Goal: Information Seeking & Learning: Learn about a topic

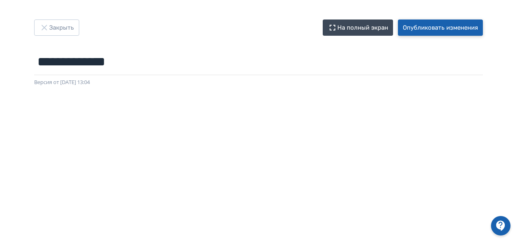
click at [422, 25] on button "Опубликовать изменения" at bounding box center [440, 27] width 85 height 16
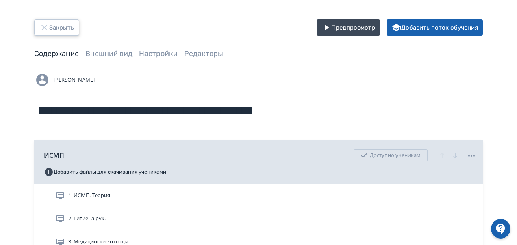
click at [54, 28] on button "Закрыть" at bounding box center [56, 27] width 45 height 16
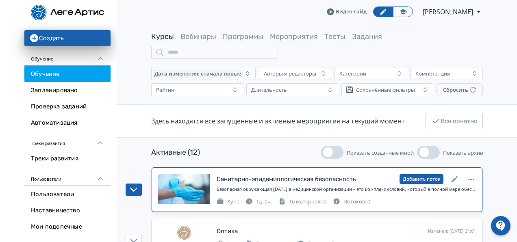
click at [178, 179] on div at bounding box center [184, 189] width 52 height 30
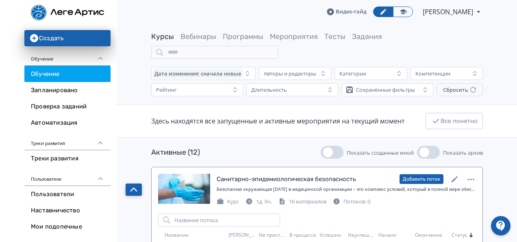
click at [135, 187] on icon "button" at bounding box center [133, 189] width 7 height 7
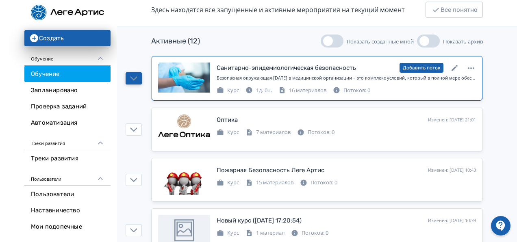
scroll to position [94, 0]
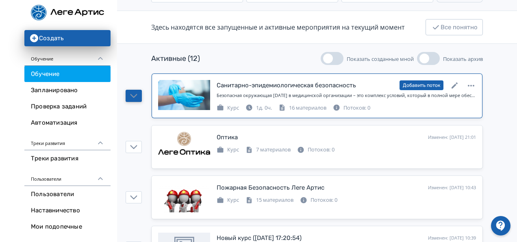
click at [338, 59] on button "Показать созданные мной" at bounding box center [331, 58] width 23 height 13
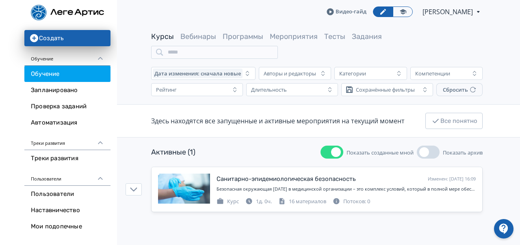
click at [331, 152] on span "button" at bounding box center [336, 152] width 10 height 10
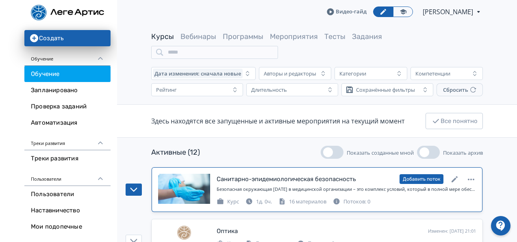
click at [184, 189] on div at bounding box center [184, 189] width 52 height 30
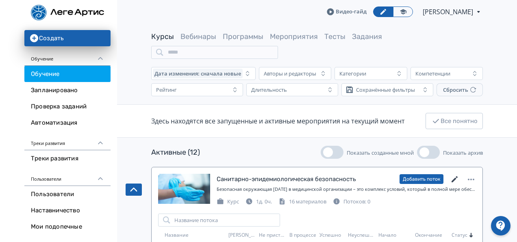
click at [453, 178] on icon at bounding box center [455, 180] width 10 height 10
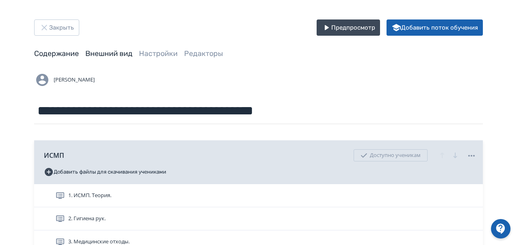
click at [107, 51] on link "Внешний вид" at bounding box center [108, 53] width 47 height 9
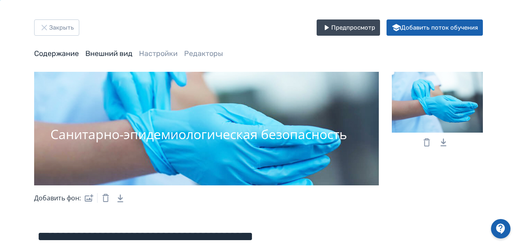
click at [52, 51] on link "Содержание" at bounding box center [56, 53] width 45 height 9
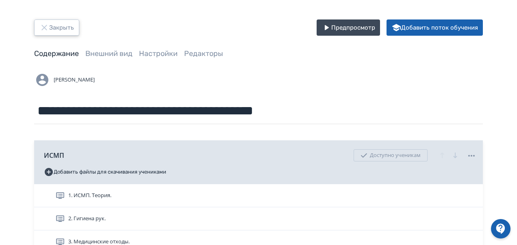
click at [50, 25] on button "Закрыть" at bounding box center [56, 27] width 45 height 16
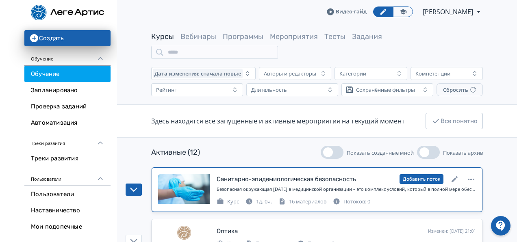
click at [272, 189] on div "Безопасная окружающая [DATE] в медицинской организации – это комплекс условий, …" at bounding box center [345, 189] width 259 height 7
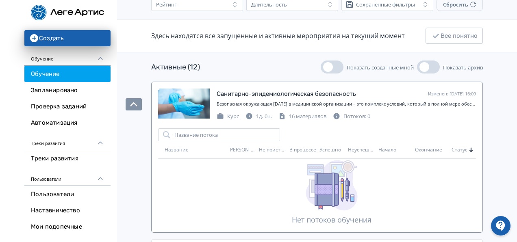
scroll to position [114, 0]
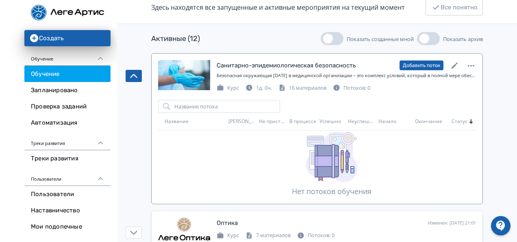
click at [297, 65] on div "Санитарно-эпидемиологическая безопасность" at bounding box center [285, 65] width 139 height 9
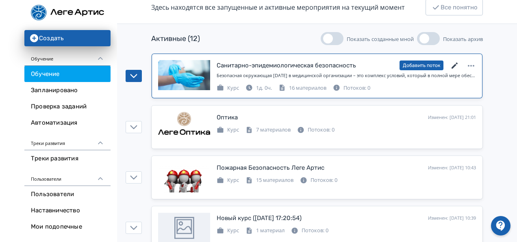
click at [454, 66] on icon at bounding box center [454, 66] width 6 height 6
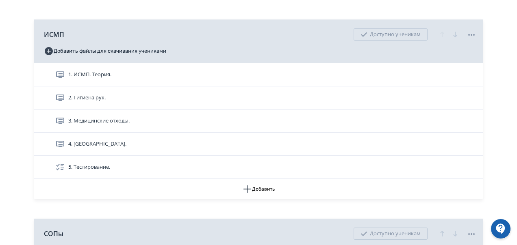
scroll to position [125, 0]
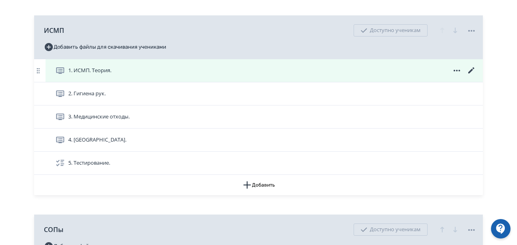
click at [231, 65] on div "1. ИСМП. Теория." at bounding box center [263, 70] width 437 height 23
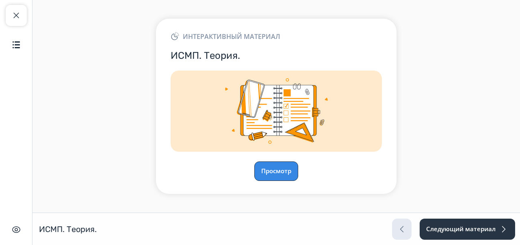
click at [292, 178] on button "Просмотр" at bounding box center [276, 171] width 44 height 19
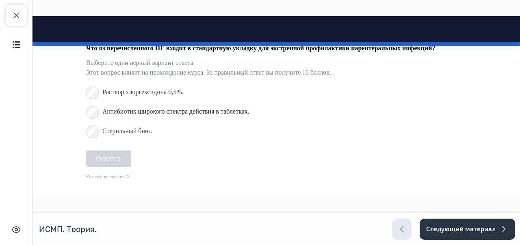
scroll to position [4323, 0]
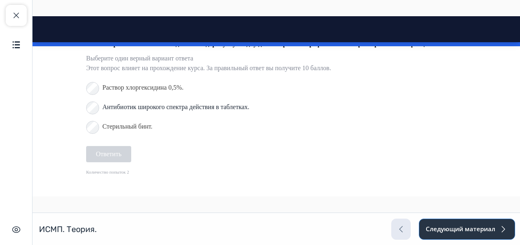
click at [467, 232] on button "Следующий материал" at bounding box center [467, 229] width 96 height 21
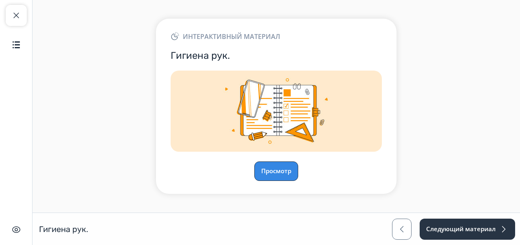
click at [296, 166] on button "Просмотр" at bounding box center [276, 171] width 44 height 19
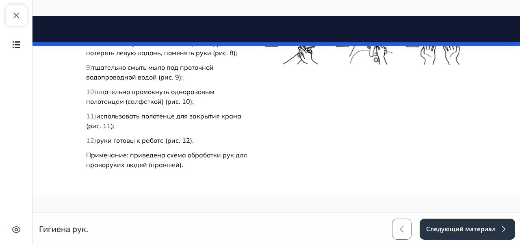
scroll to position [1734, 0]
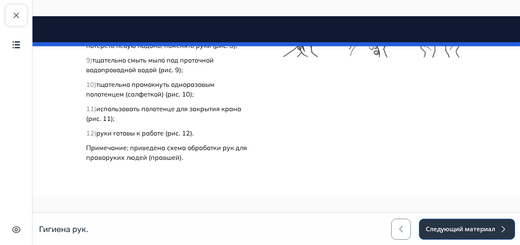
click at [451, 235] on button "Следующий материал" at bounding box center [467, 229] width 96 height 21
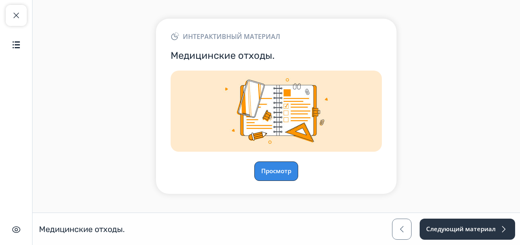
click at [270, 164] on button "Просмотр" at bounding box center [276, 171] width 44 height 19
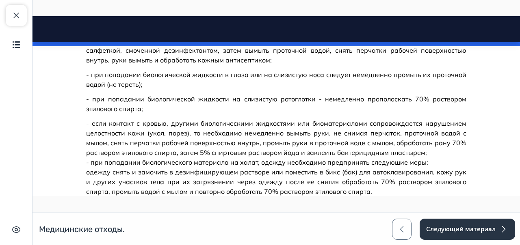
scroll to position [905, 0]
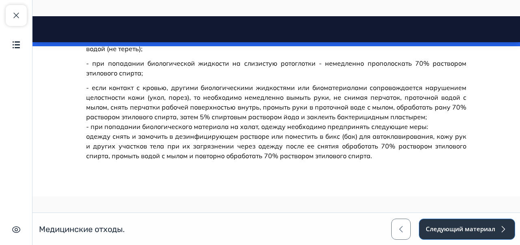
click at [489, 230] on button "Следующий материал" at bounding box center [467, 229] width 96 height 21
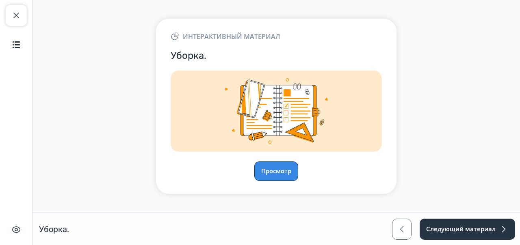
click at [288, 176] on button "Просмотр" at bounding box center [276, 171] width 44 height 19
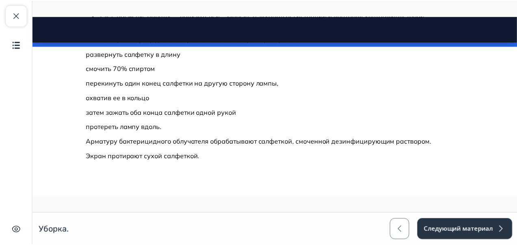
scroll to position [2897, 0]
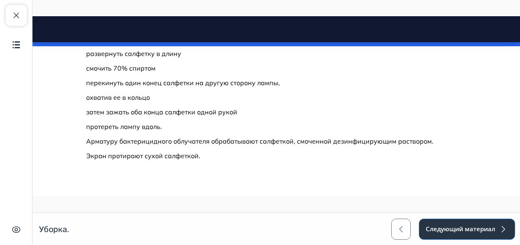
click at [492, 226] on button "Следующий материал" at bounding box center [467, 229] width 96 height 21
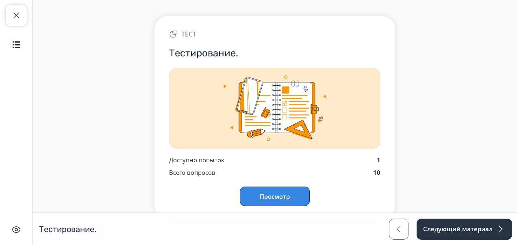
click at [270, 193] on button "Просмотр" at bounding box center [275, 196] width 70 height 19
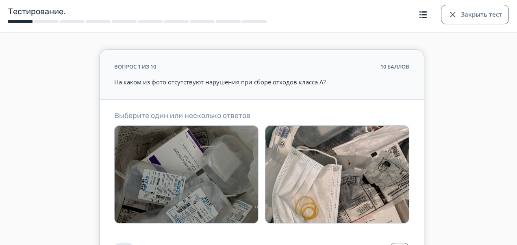
scroll to position [17, 0]
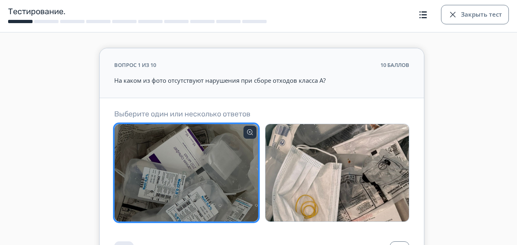
click at [220, 206] on img at bounding box center [186, 172] width 143 height 97
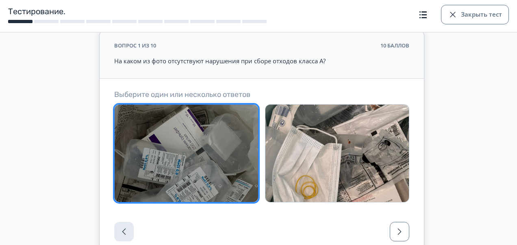
scroll to position [39, 0]
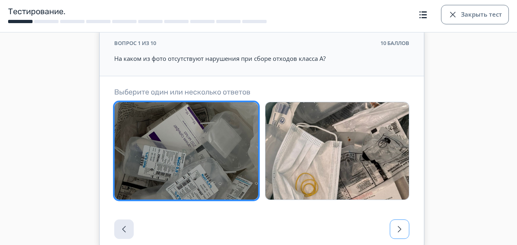
click at [400, 227] on span "button" at bounding box center [399, 230] width 10 height 10
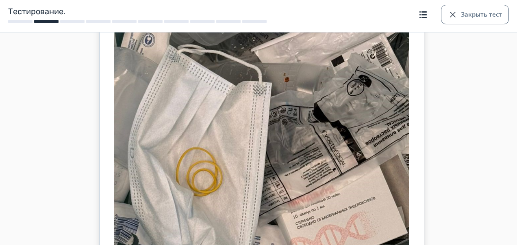
scroll to position [291, 0]
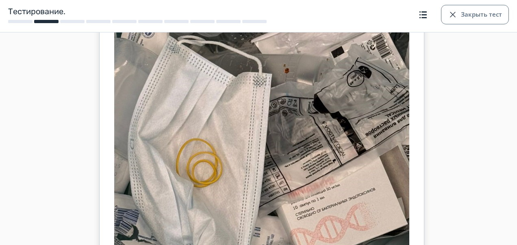
click at [193, 136] on icon at bounding box center [261, 93] width 295 height 487
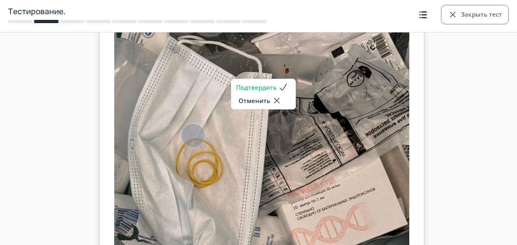
click at [271, 86] on button "Подтвердить" at bounding box center [263, 87] width 54 height 10
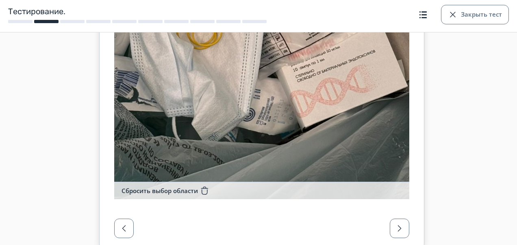
scroll to position [447, 0]
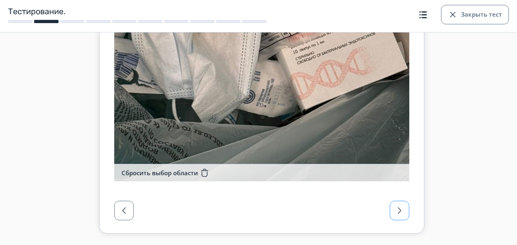
click at [396, 205] on button "button" at bounding box center [399, 210] width 19 height 19
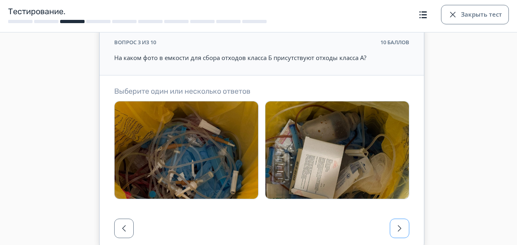
scroll to position [38, 0]
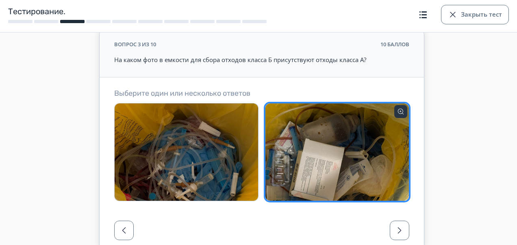
click at [338, 163] on img at bounding box center [336, 152] width 143 height 97
click at [401, 228] on span "button" at bounding box center [399, 231] width 10 height 10
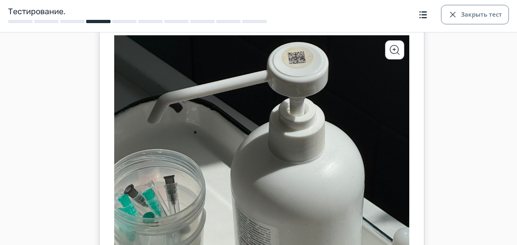
scroll to position [158, 0]
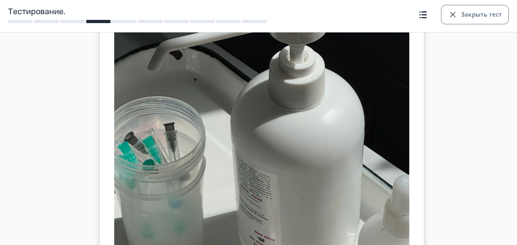
click at [154, 144] on icon at bounding box center [261, 147] width 295 height 329
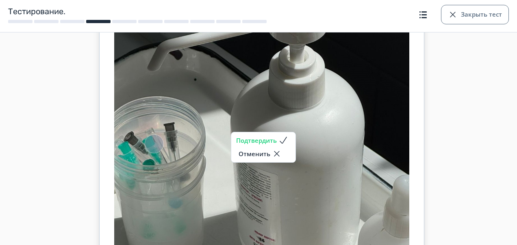
click at [262, 139] on button "Подтвердить" at bounding box center [263, 141] width 54 height 10
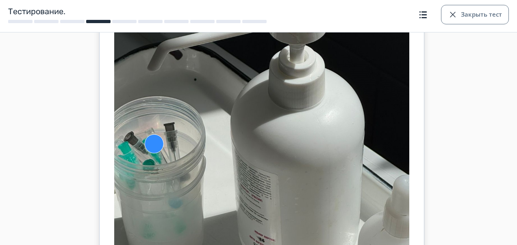
scroll to position [262, 0]
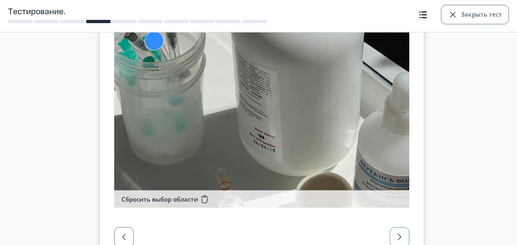
click at [394, 240] on span "button" at bounding box center [399, 237] width 10 height 10
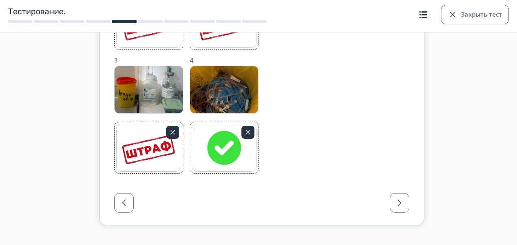
scroll to position [221, 0]
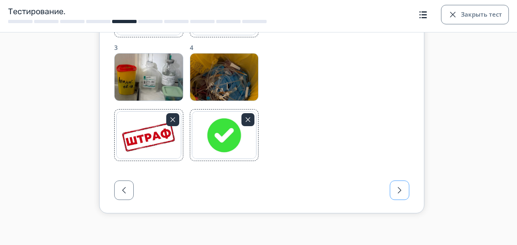
click at [400, 196] on button "button" at bounding box center [399, 190] width 19 height 19
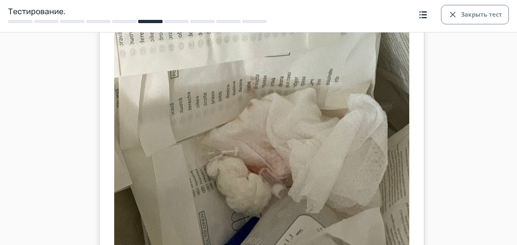
scroll to position [185, 0]
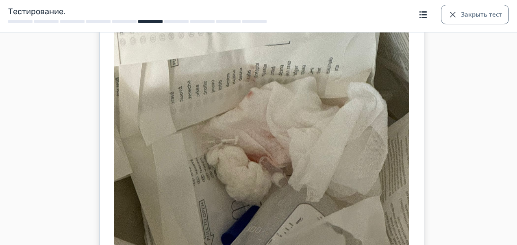
click at [267, 160] on icon at bounding box center [261, 152] width 295 height 393
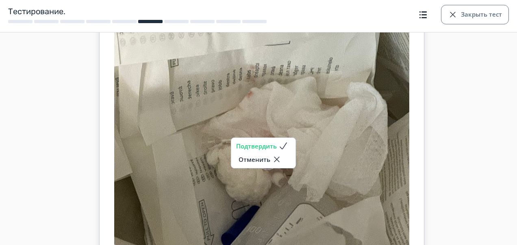
click at [264, 145] on button "Подтвердить" at bounding box center [263, 146] width 54 height 10
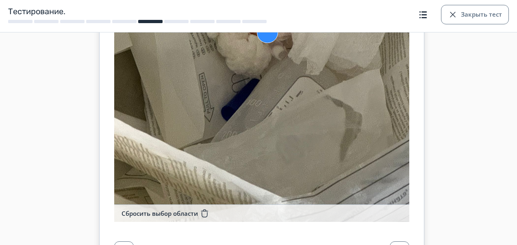
scroll to position [374, 0]
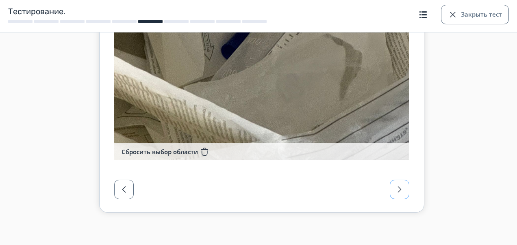
click at [403, 191] on span "button" at bounding box center [399, 190] width 10 height 10
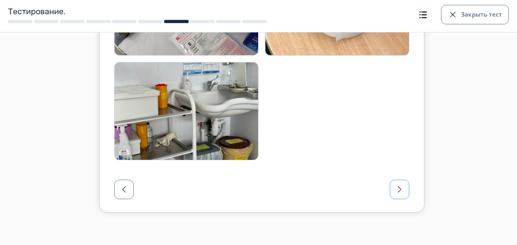
scroll to position [183, 0]
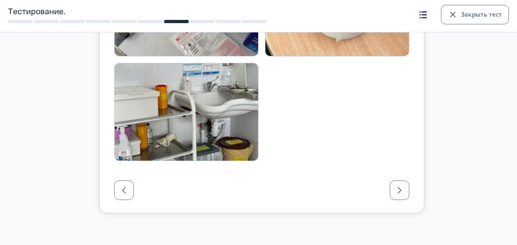
drag, startPoint x: 511, startPoint y: 136, endPoint x: 520, endPoint y: 136, distance: 8.5
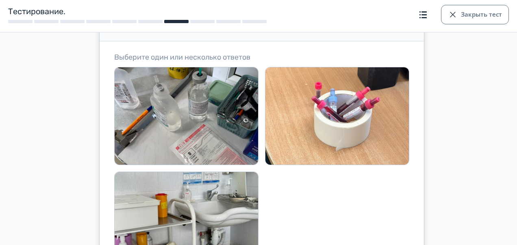
scroll to position [77, 0]
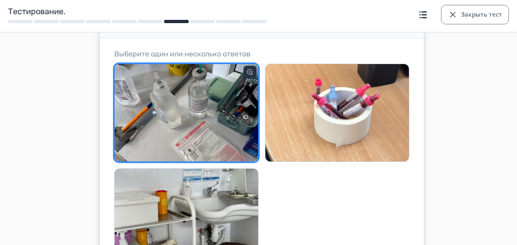
click at [191, 103] on img at bounding box center [186, 112] width 143 height 97
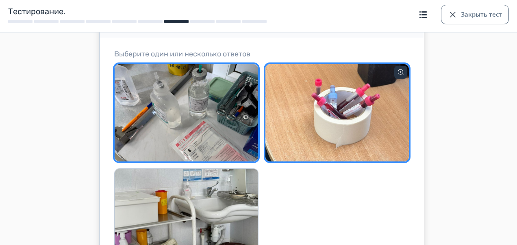
click at [356, 124] on img at bounding box center [336, 112] width 143 height 97
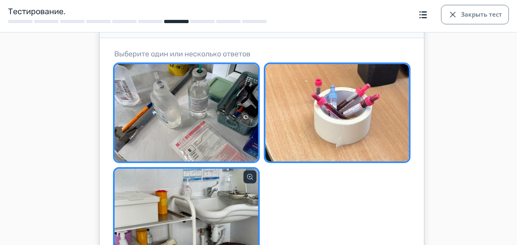
click at [219, 215] on img at bounding box center [186, 217] width 143 height 97
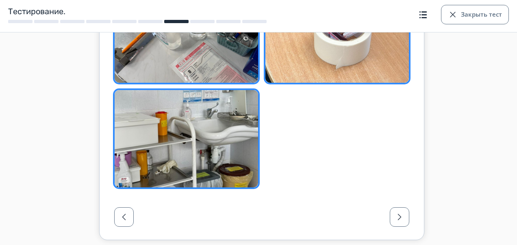
scroll to position [162, 0]
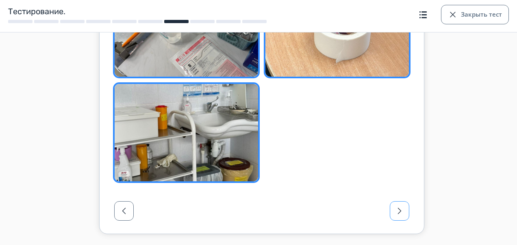
click at [400, 216] on button "button" at bounding box center [399, 210] width 19 height 19
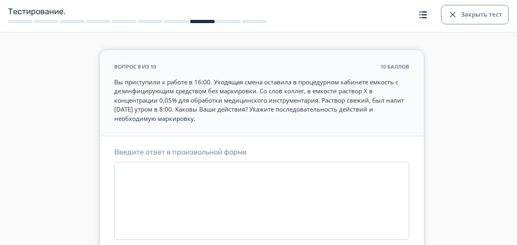
scroll to position [6, 0]
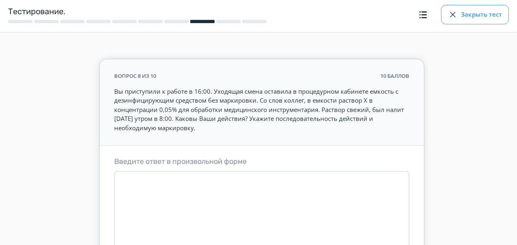
click at [472, 15] on button "Закрыть тест" at bounding box center [475, 14] width 68 height 19
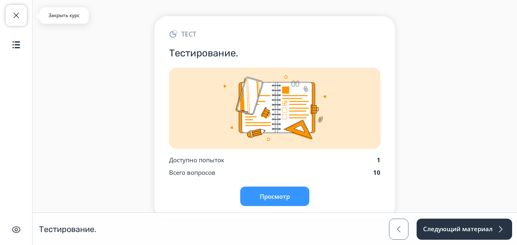
click at [12, 11] on span "button" at bounding box center [16, 16] width 10 height 10
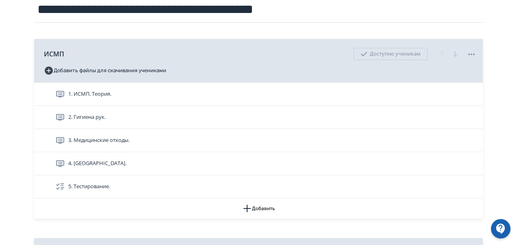
scroll to position [107, 0]
